Goal: Information Seeking & Learning: Learn about a topic

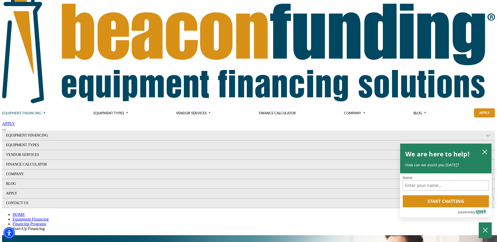
scroll to position [53, 0]
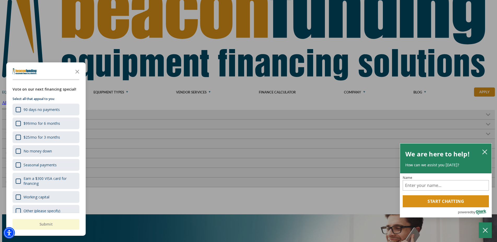
drag, startPoint x: 167, startPoint y: 125, endPoint x: 236, endPoint y: 139, distance: 69.9
click at [234, 140] on div "button" at bounding box center [248, 121] width 497 height 242
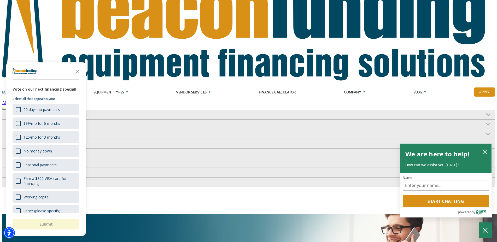
drag, startPoint x: 285, startPoint y: 130, endPoint x: 286, endPoint y: 139, distance: 8.4
click at [77, 71] on polygon "Close the survey" at bounding box center [77, 72] width 4 height 4
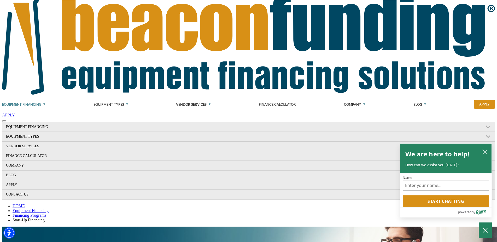
scroll to position [27, 0]
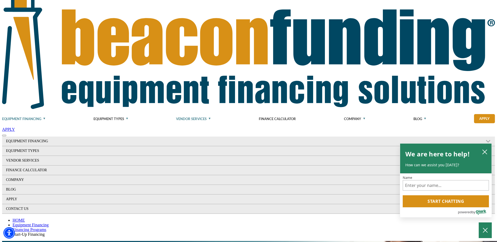
click at [210, 111] on link "Vendor Services" at bounding box center [193, 118] width 34 height 15
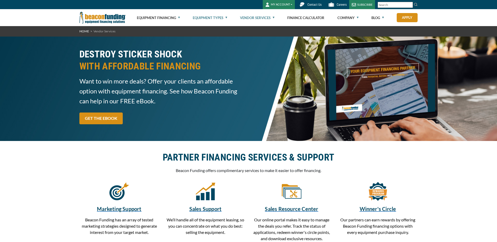
click at [211, 16] on link "Equipment Types" at bounding box center [210, 17] width 34 height 17
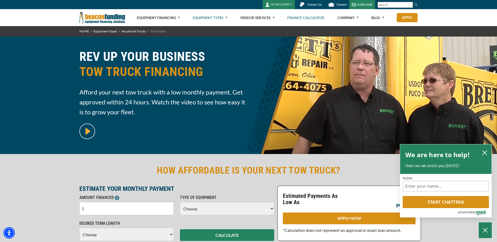
click at [308, 19] on link "Finance Calculator" at bounding box center [305, 17] width 37 height 17
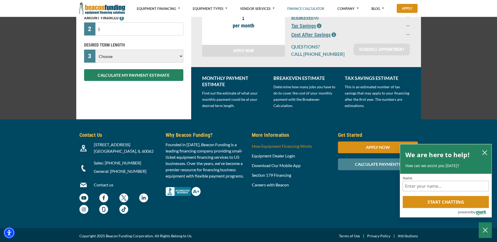
scroll to position [111, 0]
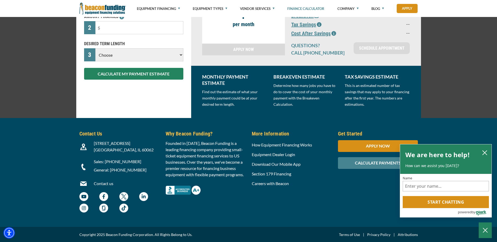
click at [280, 203] on div "More Information How Equipment Financing Works Equipment Dealer Login Download …" at bounding box center [291, 172] width 86 height 85
click at [483, 151] on icon "close chatbox" at bounding box center [484, 152] width 5 height 5
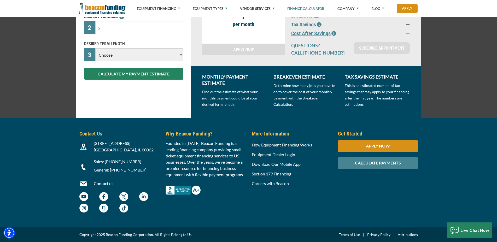
scroll to position [0, 0]
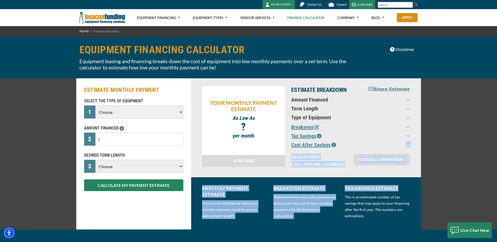
drag, startPoint x: 69, startPoint y: 6, endPoint x: 459, endPoint y: 180, distance: 426.3
click at [459, 180] on div "MY ACCOUNT Login Features Request Access Contact Us Careers SUBSCRIBE" at bounding box center [248, 177] width 497 height 354
click at [486, 155] on div "ESTIMATE MONTHLY PAYMENT SELECT THE TYPE OF EQUIPMENT 1 Choose Backhoe Boom/Buc…" at bounding box center [248, 153] width 497 height 151
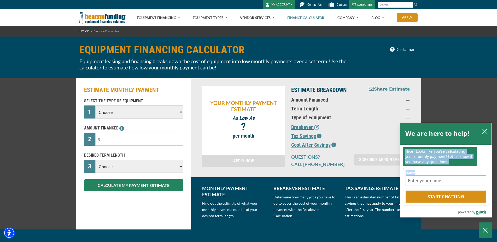
drag, startPoint x: 52, startPoint y: 9, endPoint x: 447, endPoint y: 162, distance: 423.4
click at [443, 165] on body "Skip to main content Enable accessibility for low vision Open the accessibility…" at bounding box center [248, 121] width 497 height 242
click at [484, 130] on icon "close chatbox" at bounding box center [484, 131] width 5 height 5
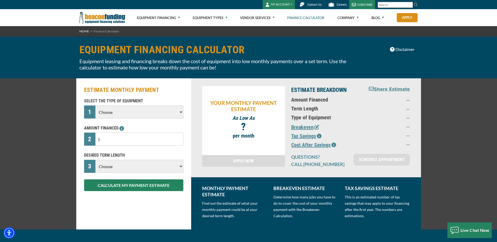
click at [475, 107] on div "ESTIMATE MONTHLY PAYMENT SELECT THE TYPE OF EQUIPMENT 1 Choose Backhoe Boom/Buc…" at bounding box center [248, 153] width 497 height 151
click at [63, 18] on div "Equipment Financing Financing Programs Empty heading Flexible Financing Lease-T…" at bounding box center [248, 17] width 497 height 17
drag, startPoint x: 61, startPoint y: 9, endPoint x: 409, endPoint y: 143, distance: 373.2
click at [406, 144] on div "MY ACCOUNT Login Features Request Access Contact Us Careers SUBSCRIBE" at bounding box center [248, 177] width 497 height 354
click at [438, 144] on div "ESTIMATE MONTHLY PAYMENT SELECT THE TYPE OF EQUIPMENT 1 Choose Backhoe Boom/Buc…" at bounding box center [248, 153] width 497 height 151
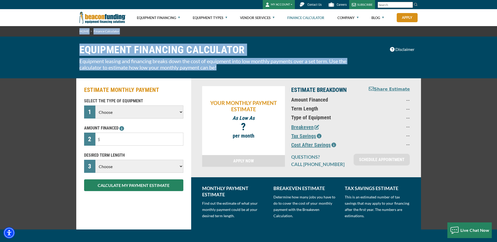
drag, startPoint x: 451, startPoint y: 169, endPoint x: 42, endPoint y: -4, distance: 443.8
click at [42, 0] on html "Skip to main content Enable accessibility for low vision Open the accessibility…" at bounding box center [248, 121] width 497 height 242
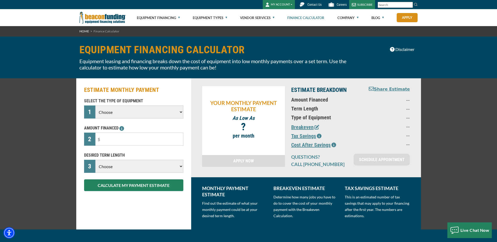
click at [43, 10] on div "Equipment Financing Financing Programs Empty heading Flexible Financing Lease-T…" at bounding box center [248, 17] width 497 height 17
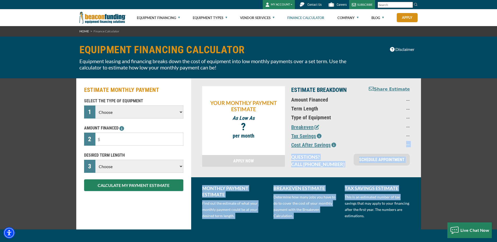
drag, startPoint x: 56, startPoint y: 9, endPoint x: 457, endPoint y: 196, distance: 443.0
click at [457, 196] on div "MY ACCOUNT Login Features Request Access Contact Us Careers SUBSCRIBE" at bounding box center [248, 177] width 497 height 354
click at [465, 187] on div "ESTIMATE MONTHLY PAYMENT SELECT THE TYPE OF EQUIPMENT 1 Choose Backhoe Boom/Buc…" at bounding box center [248, 153] width 497 height 151
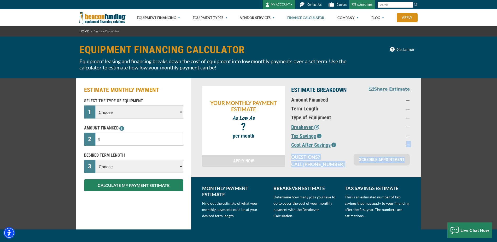
drag, startPoint x: 56, startPoint y: 6, endPoint x: 449, endPoint y: 162, distance: 422.6
click at [449, 162] on div "MY ACCOUNT Login Features Request Access Contact Us Careers SUBSCRIBE" at bounding box center [248, 177] width 497 height 354
click at [449, 162] on div "ESTIMATE MONTHLY PAYMENT SELECT THE TYPE OF EQUIPMENT 1 Choose Backhoe Boom/Buc…" at bounding box center [248, 153] width 497 height 151
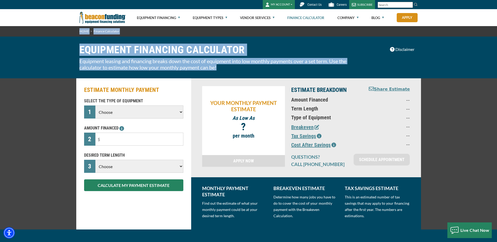
drag, startPoint x: 456, startPoint y: 172, endPoint x: 55, endPoint y: 0, distance: 436.9
click at [55, 0] on html "Skip to main content Enable accessibility for low vision Open the accessibility…" at bounding box center [248, 121] width 497 height 242
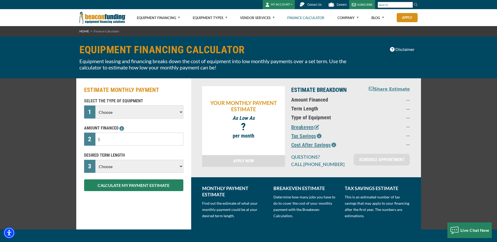
click at [53, 13] on div "Equipment Financing Financing Programs Empty heading Flexible Financing Lease-T…" at bounding box center [248, 17] width 497 height 17
click at [55, 38] on div "EQUIPMENT FINANCING CALCULATOR Equipment leasing and financing breaks down the …" at bounding box center [248, 58] width 497 height 42
click at [51, 36] on div "HOME Finance Calculator" at bounding box center [248, 31] width 497 height 10
drag, startPoint x: 63, startPoint y: 7, endPoint x: 483, endPoint y: 142, distance: 441.0
click at [483, 142] on div "MY ACCOUNT Login Features Request Access Contact Us Careers SUBSCRIBE" at bounding box center [248, 177] width 497 height 354
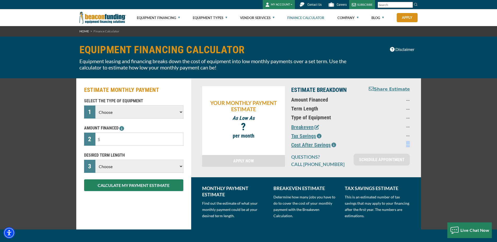
click at [483, 142] on div "ESTIMATE MONTHLY PAYMENT SELECT THE TYPE OF EQUIPMENT 1 Choose Backhoe Boom/Buc…" at bounding box center [248, 153] width 497 height 151
drag, startPoint x: 450, startPoint y: 165, endPoint x: 43, endPoint y: 9, distance: 435.7
click at [43, 9] on div "MY ACCOUNT Login Features Request Access Contact Us Careers SUBSCRIBE" at bounding box center [248, 177] width 497 height 354
click at [43, 9] on div "MY ACCOUNT Login Features Request Access Contact Us Careers SUBSCRIBE" at bounding box center [248, 4] width 497 height 9
drag, startPoint x: 64, startPoint y: 8, endPoint x: 431, endPoint y: 176, distance: 403.6
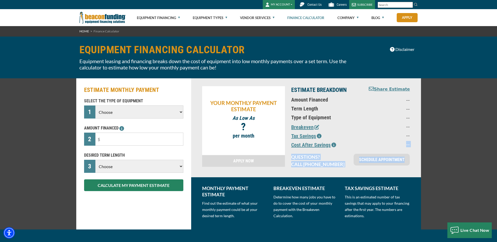
click at [431, 176] on div "MY ACCOUNT Login Features Request Access Contact Us Careers SUBSCRIBE" at bounding box center [248, 177] width 497 height 354
click at [431, 176] on div "ESTIMATE MONTHLY PAYMENT SELECT THE TYPE OF EQUIPMENT 1 Choose Backhoe Boom/Buc…" at bounding box center [248, 153] width 497 height 151
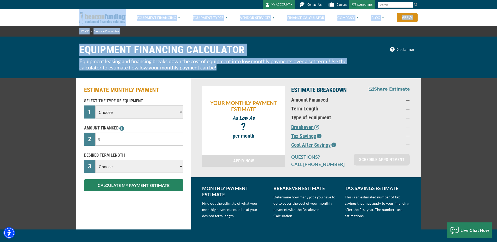
drag, startPoint x: 447, startPoint y: 177, endPoint x: 39, endPoint y: 12, distance: 439.3
click at [39, 12] on div "MY ACCOUNT Login Features Request Access Contact Us Careers SUBSCRIBE" at bounding box center [248, 177] width 497 height 354
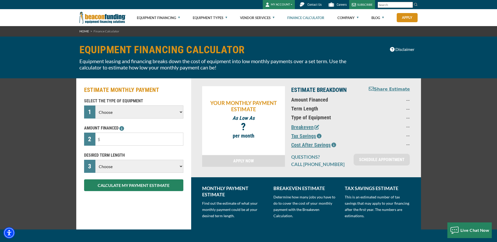
click at [38, 23] on div "Equipment Financing Financing Programs Empty heading Flexible Financing Lease-T…" at bounding box center [248, 17] width 497 height 17
click at [47, 25] on div "Equipment Financing Financing Programs Empty heading Flexible Financing Lease-T…" at bounding box center [248, 17] width 497 height 17
drag, startPoint x: 58, startPoint y: 6, endPoint x: 445, endPoint y: 173, distance: 421.4
click at [445, 173] on div "MY ACCOUNT Login Features Request Access Contact Us Careers SUBSCRIBE" at bounding box center [248, 177] width 497 height 354
click at [445, 173] on div "ESTIMATE MONTHLY PAYMENT SELECT THE TYPE OF EQUIPMENT 1 Choose Backhoe Boom/Buc…" at bounding box center [248, 153] width 497 height 151
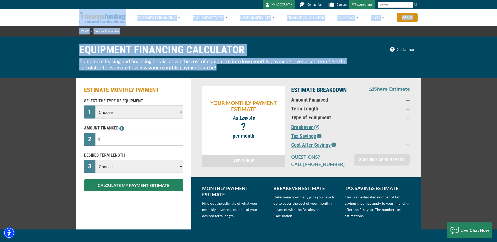
drag, startPoint x: 451, startPoint y: 172, endPoint x: 67, endPoint y: 12, distance: 415.7
click at [72, 13] on div "MY ACCOUNT Login Features Request Access Contact Us Careers SUBSCRIBE" at bounding box center [248, 177] width 497 height 354
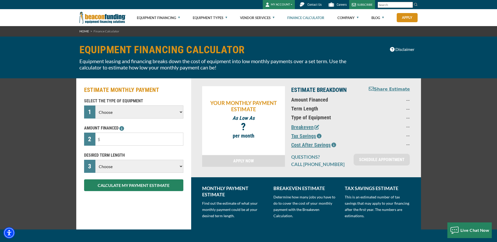
click at [48, 12] on div "Equipment Financing Financing Programs Empty heading Flexible Financing Lease-T…" at bounding box center [248, 17] width 497 height 17
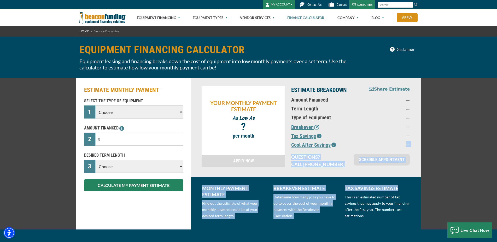
drag, startPoint x: 52, startPoint y: 7, endPoint x: 432, endPoint y: 177, distance: 417.1
click at [432, 177] on div "MY ACCOUNT Login Features Request Access Contact Us Careers SUBSCRIBE" at bounding box center [248, 177] width 497 height 354
click at [432, 177] on div "ESTIMATE MONTHLY PAYMENT SELECT THE TYPE OF EQUIPMENT 1 Choose Backhoe Boom/Buc…" at bounding box center [248, 153] width 497 height 151
drag, startPoint x: 65, startPoint y: 10, endPoint x: 439, endPoint y: 182, distance: 411.4
click at [434, 181] on div "MY ACCOUNT Login Features Request Access Contact Us Careers SUBSCRIBE" at bounding box center [248, 177] width 497 height 354
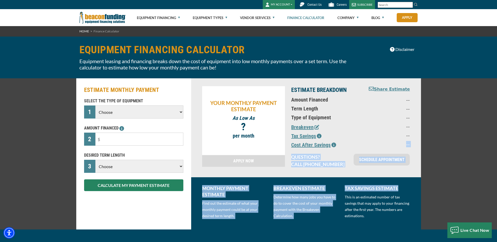
click at [439, 182] on div "ESTIMATE MONTHLY PAYMENT SELECT THE TYPE OF EQUIPMENT 1 Choose Backhoe Boom/Buc…" at bounding box center [248, 153] width 497 height 151
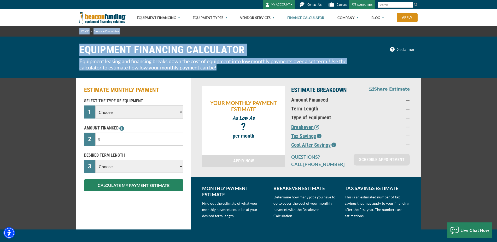
drag, startPoint x: 441, startPoint y: 198, endPoint x: 9, endPoint y: -12, distance: 480.4
click at [9, 0] on html "Skip to main content Enable accessibility for low vision Open the accessibility…" at bounding box center [248, 121] width 497 height 242
click at [58, 31] on div "HOME Finance Calculator" at bounding box center [248, 31] width 497 height 10
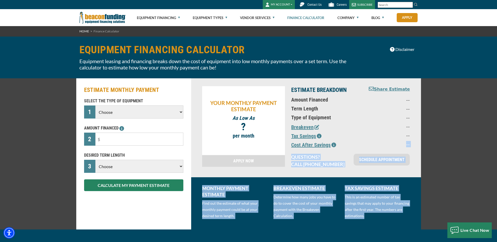
drag, startPoint x: 56, startPoint y: 10, endPoint x: 420, endPoint y: 217, distance: 419.4
click at [420, 217] on div "MY ACCOUNT Login Features Request Access Contact Us Careers SUBSCRIBE" at bounding box center [248, 177] width 497 height 354
click at [406, 219] on div "TAX SAVINGS ESTIMATE This is an estimated number of tax savings that may apply …" at bounding box center [376, 203] width 71 height 37
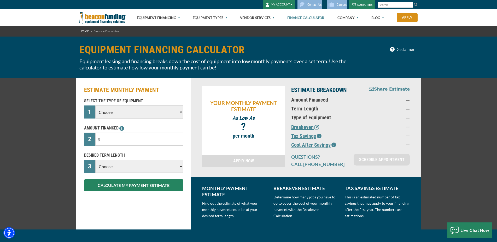
drag, startPoint x: 401, startPoint y: 222, endPoint x: 58, endPoint y: 8, distance: 403.8
click at [58, 8] on div "MY ACCOUNT Login Features Request Access Contact Us Careers SUBSCRIBE" at bounding box center [248, 177] width 497 height 354
click at [44, 22] on div "Equipment Financing Financing Programs Empty heading Flexible Financing Lease-T…" at bounding box center [248, 17] width 497 height 17
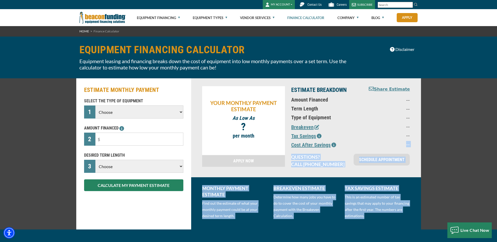
drag, startPoint x: 50, startPoint y: 10, endPoint x: 387, endPoint y: 229, distance: 401.1
click at [387, 229] on div "MY ACCOUNT Login Features Request Access Contact Us Careers SUBSCRIBE" at bounding box center [248, 177] width 497 height 354
click at [388, 223] on div "MONTHLY PAYMENT ESTIMATE Find out the estimate of what your monthly payment cou…" at bounding box center [306, 203] width 230 height 52
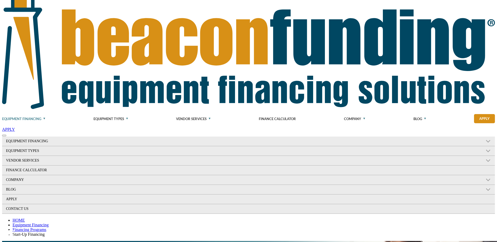
scroll to position [27, 0]
